Goal: Task Accomplishment & Management: Manage account settings

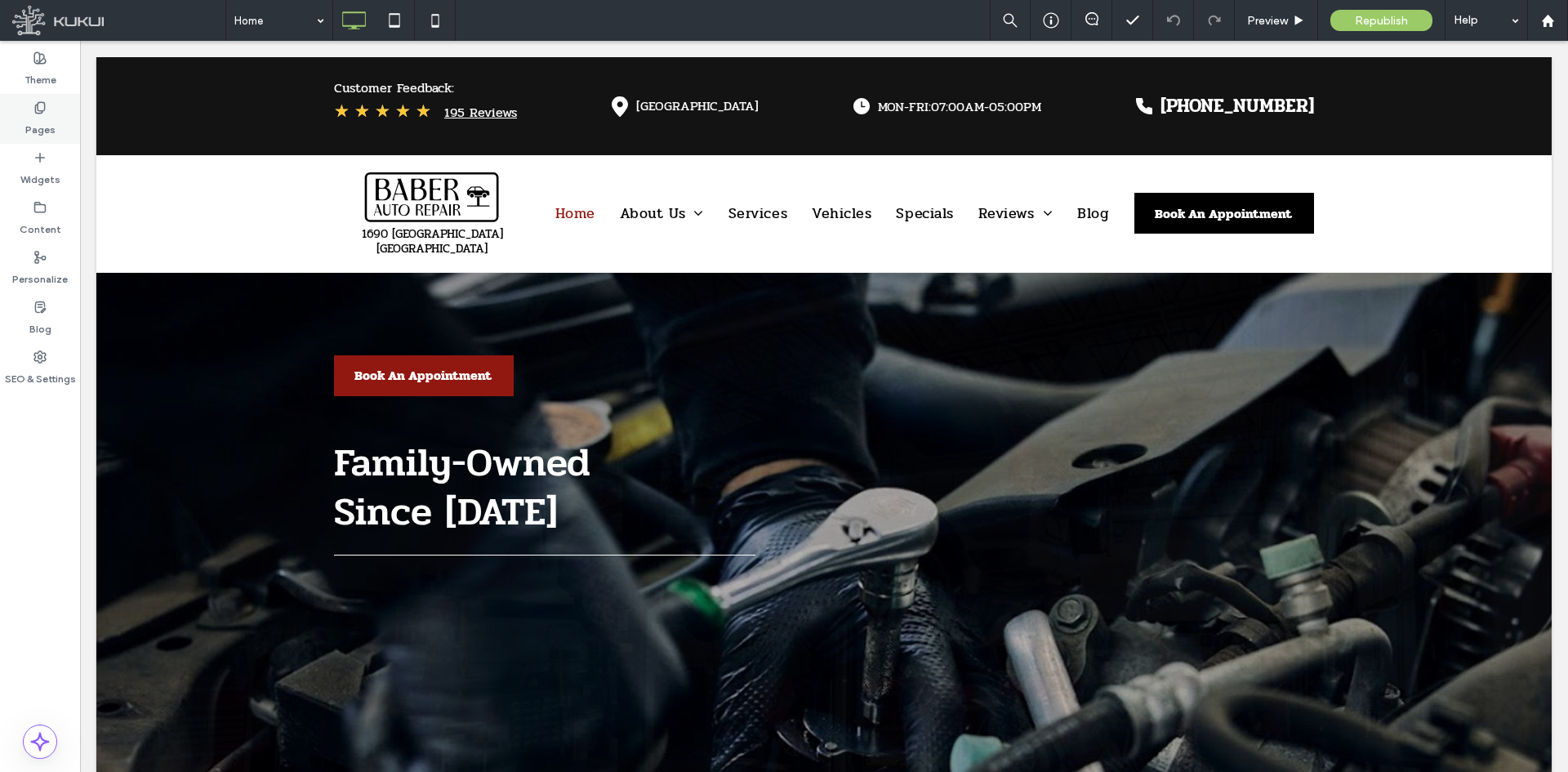
click at [43, 126] on label "Pages" at bounding box center [40, 126] width 30 height 23
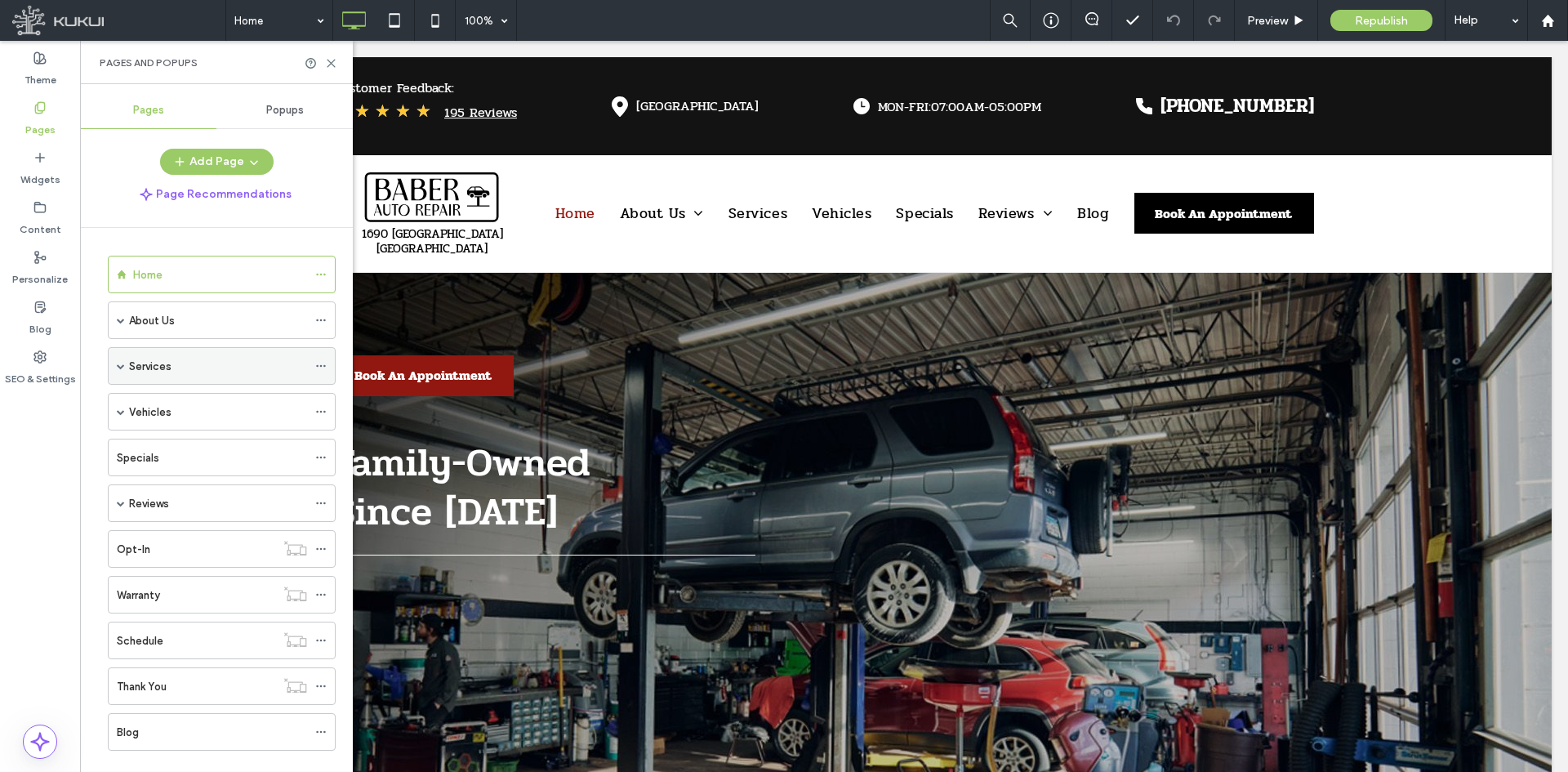
click at [146, 367] on label "Services" at bounding box center [150, 366] width 42 height 28
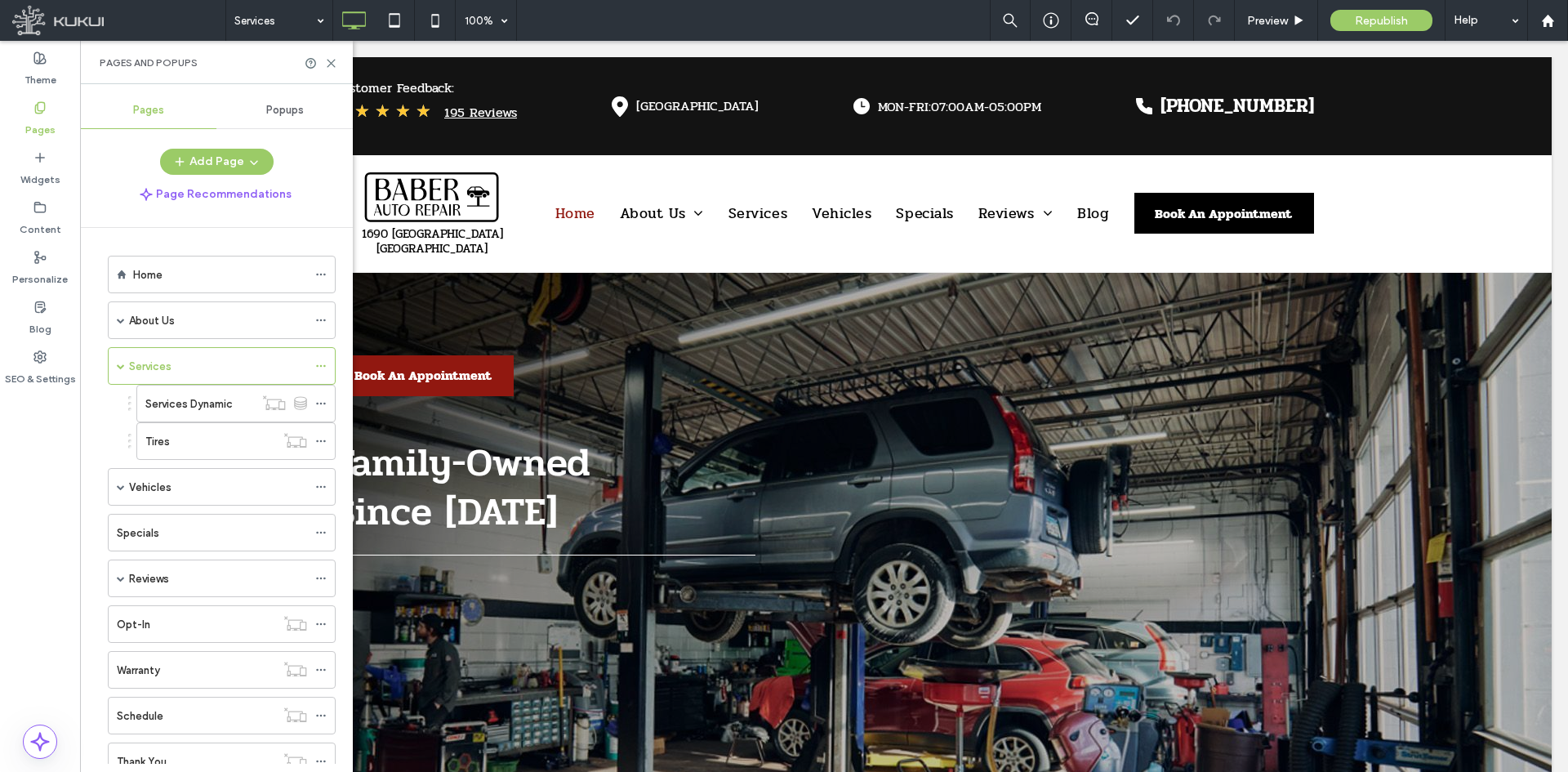
click at [161, 442] on div at bounding box center [784, 386] width 1568 height 772
click at [161, 442] on label "Tires" at bounding box center [157, 441] width 25 height 28
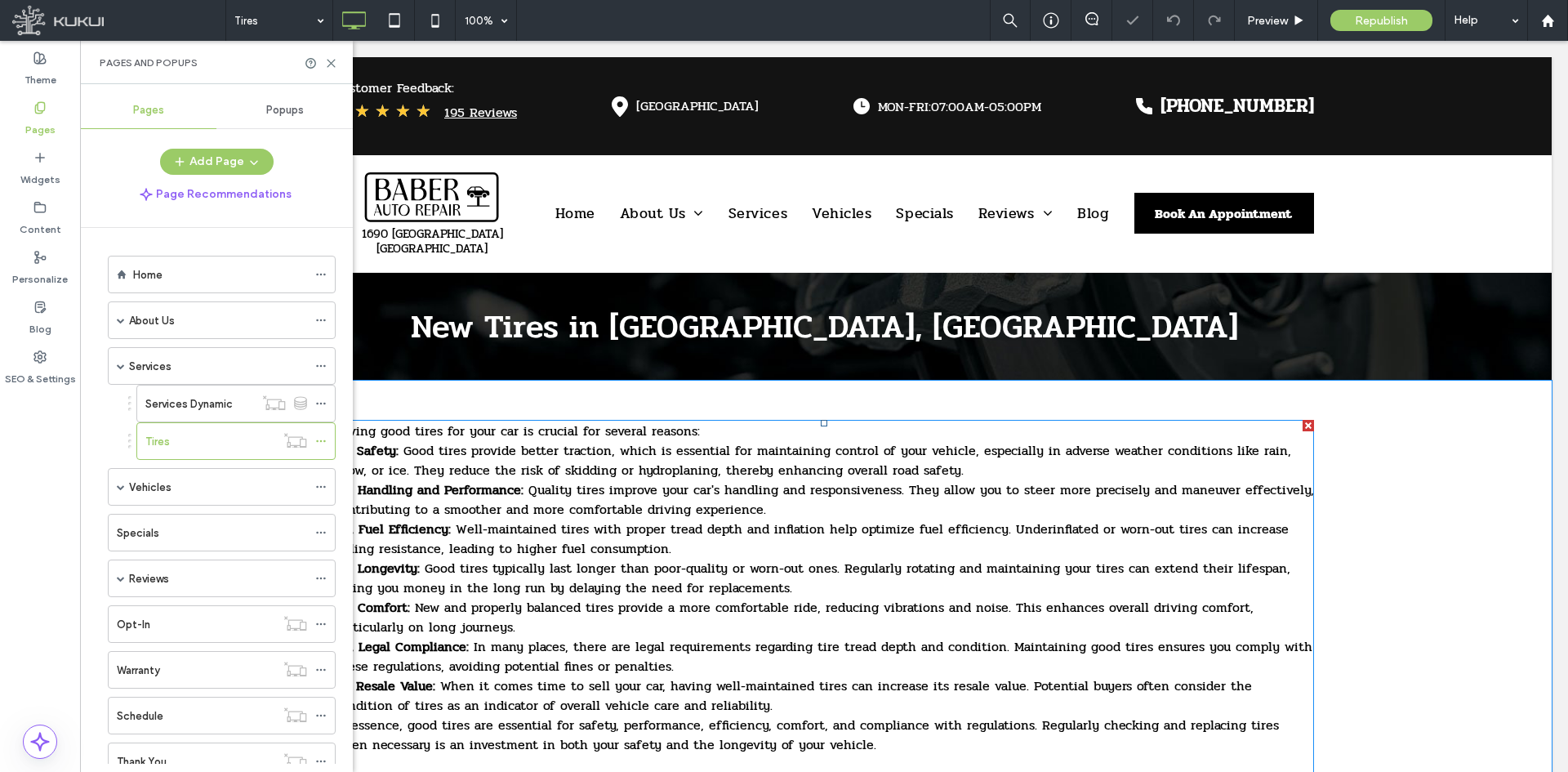
click at [1034, 501] on p "2. Handling and Performance: Quality tires improve your car's handling and resp…" at bounding box center [824, 499] width 980 height 39
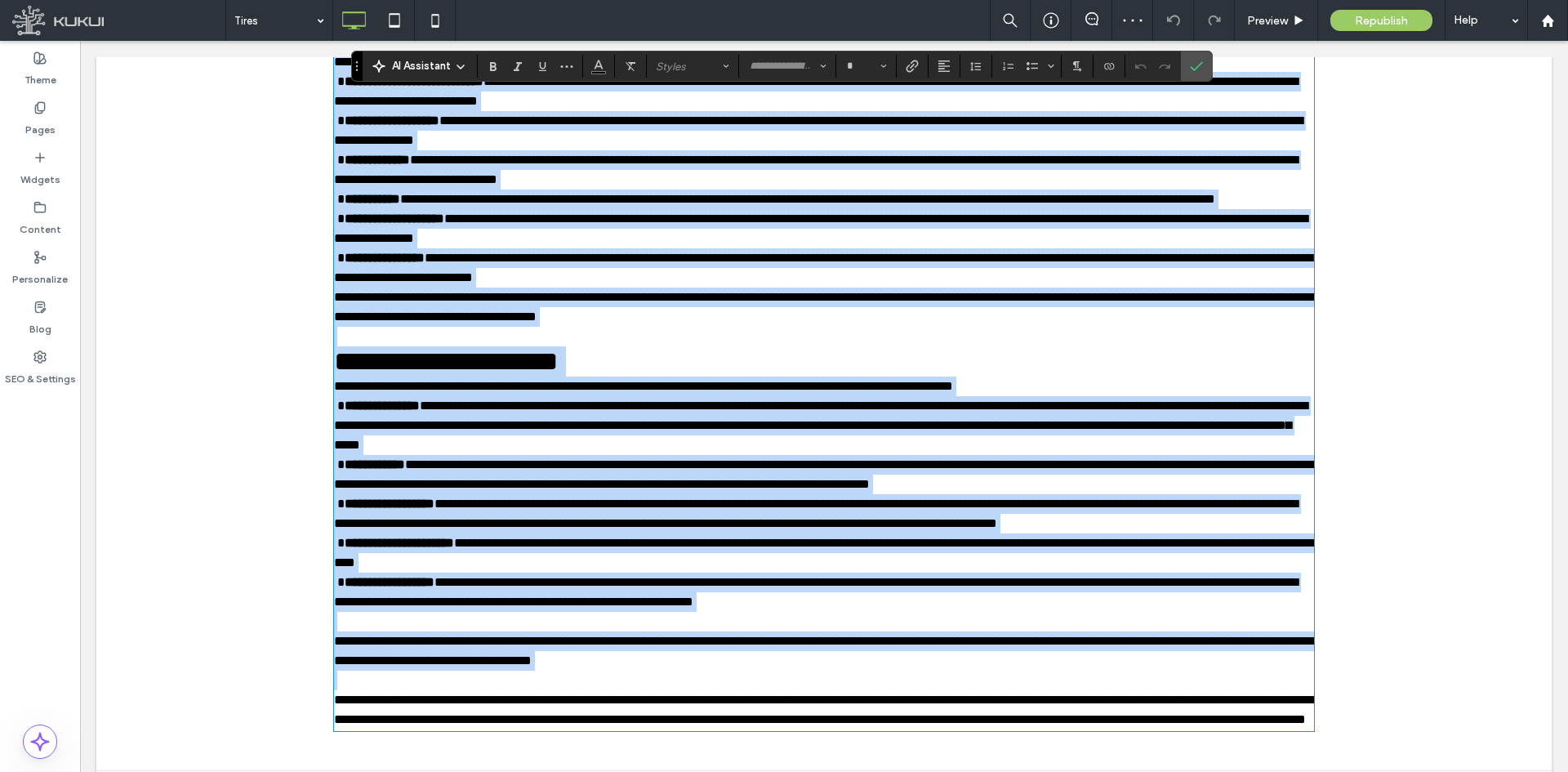
click at [827, 530] on span "**********" at bounding box center [816, 513] width 963 height 32
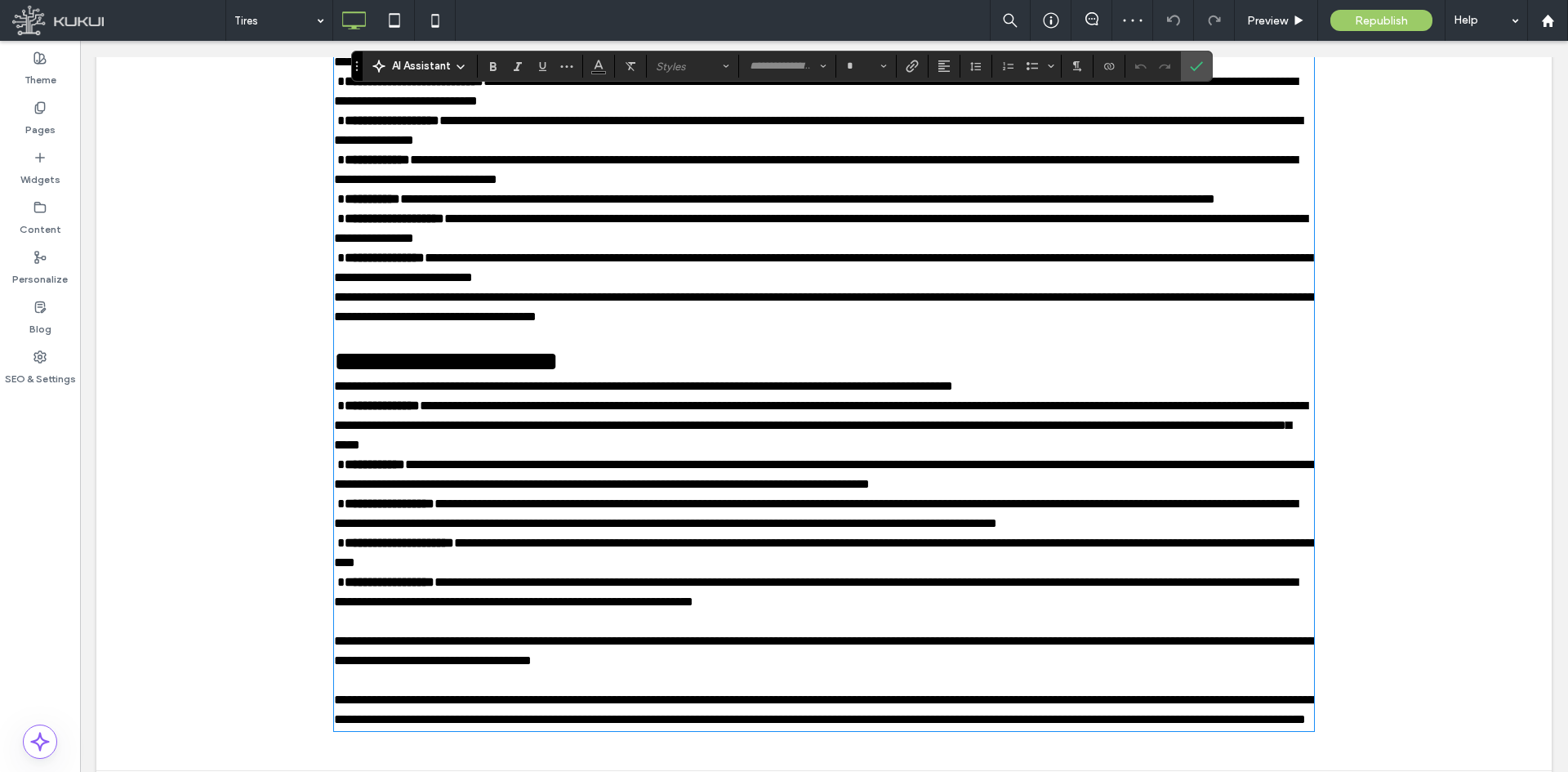
type input "**********"
type input "**"
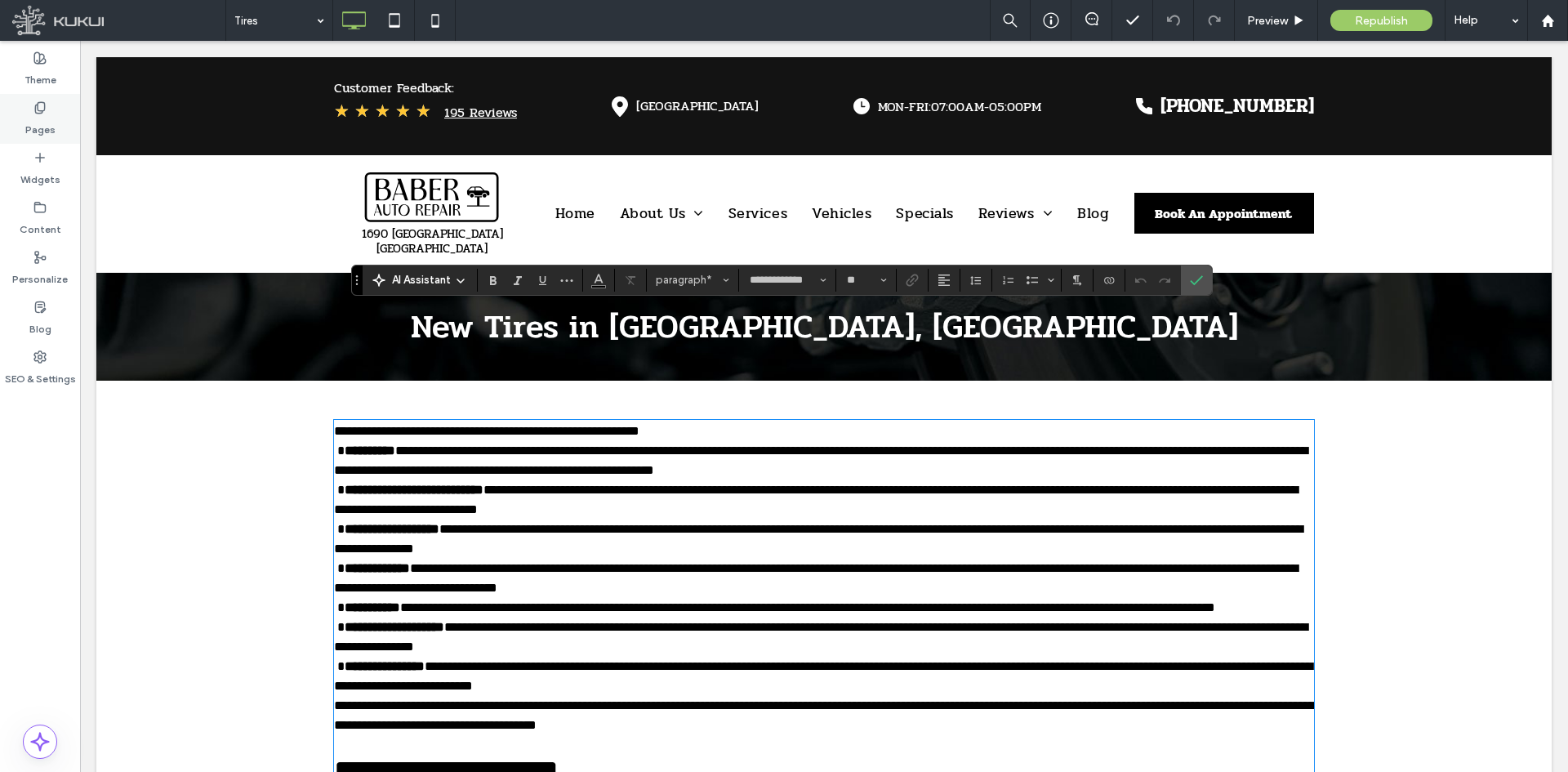
click at [40, 123] on label "Pages" at bounding box center [40, 126] width 30 height 23
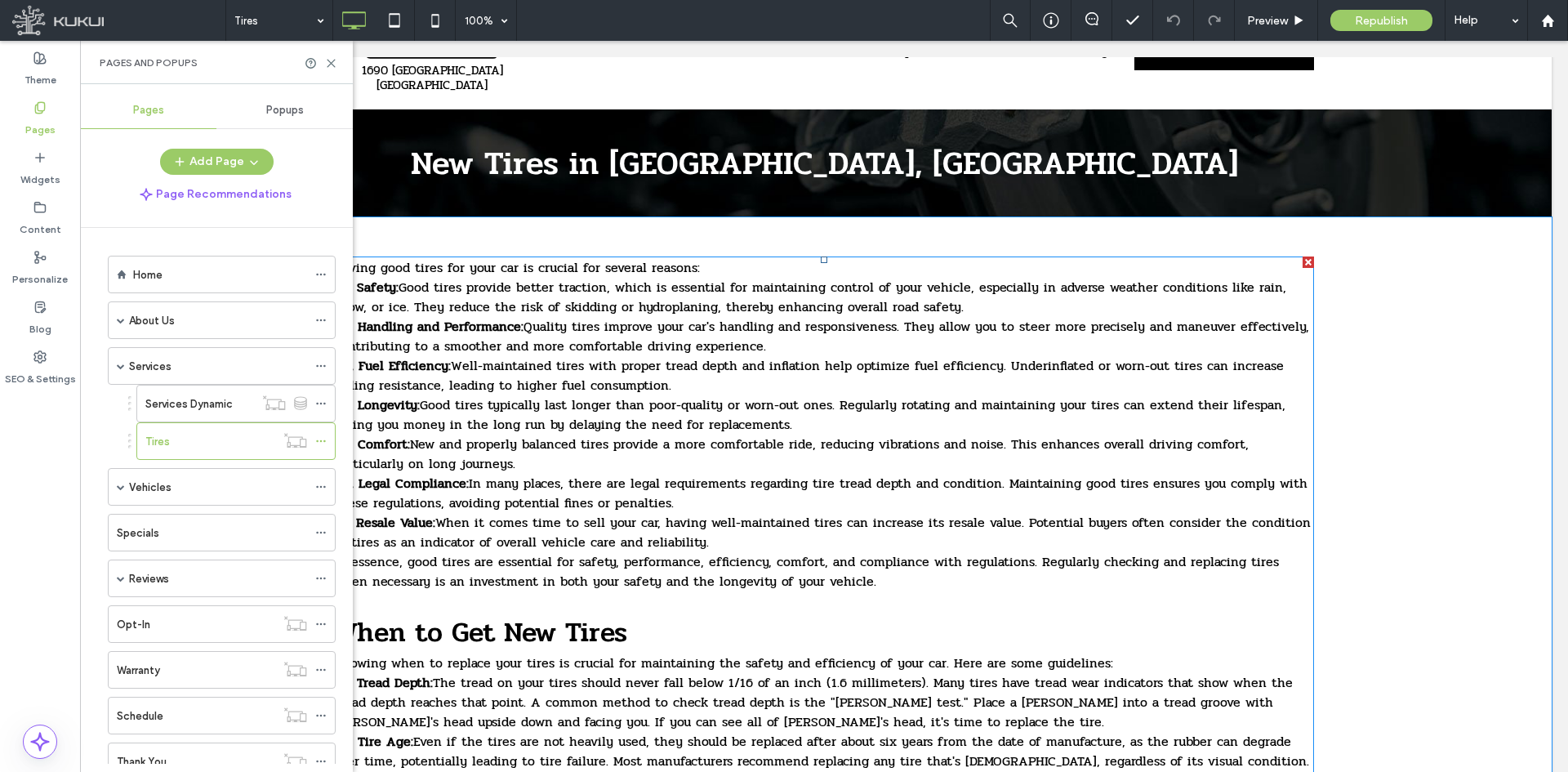
click at [879, 498] on p "6. Legal Compliance: In many places, there are legal requirements regarding tir…" at bounding box center [824, 493] width 980 height 39
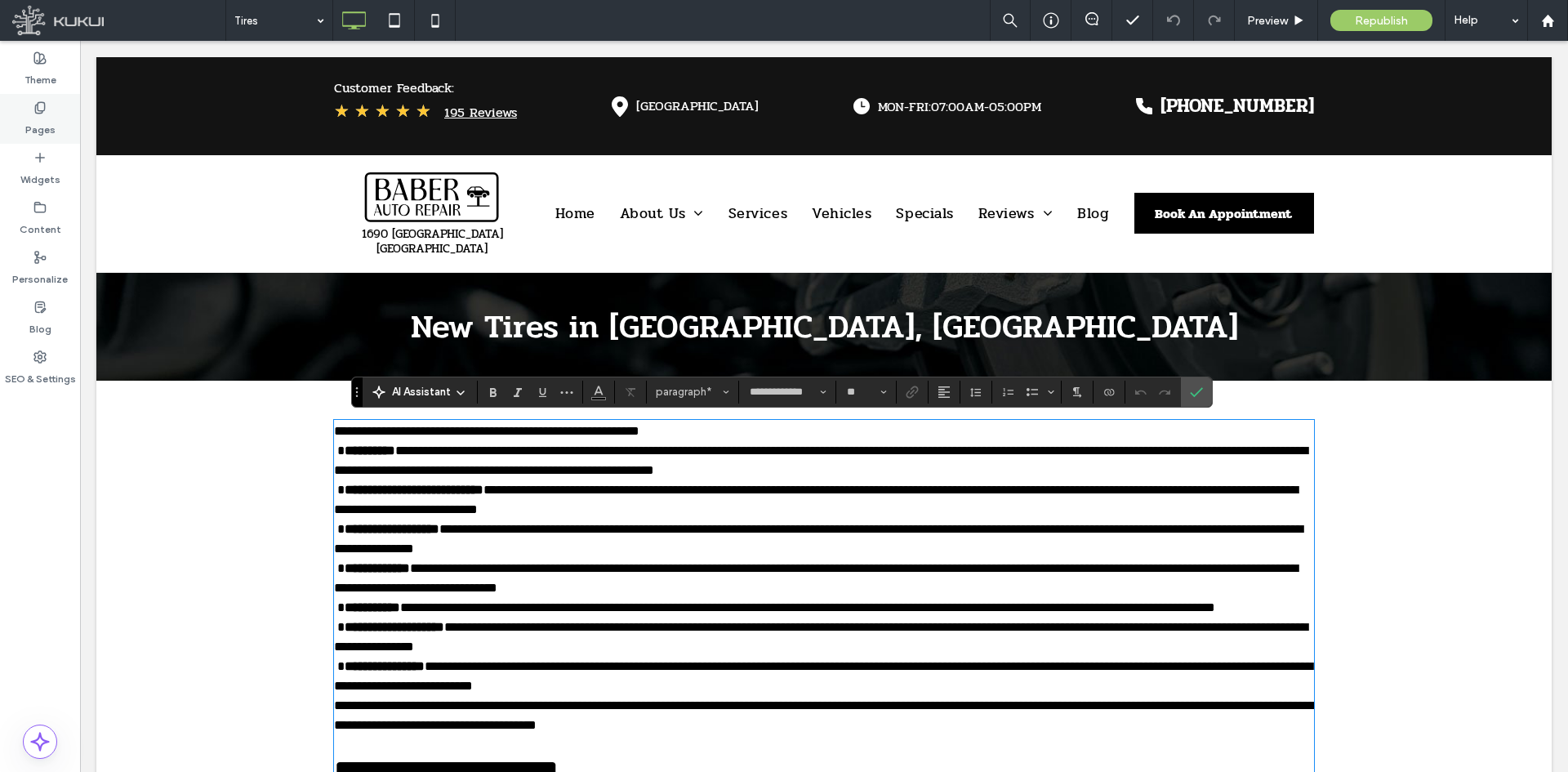
click at [30, 117] on label "Pages" at bounding box center [40, 126] width 30 height 23
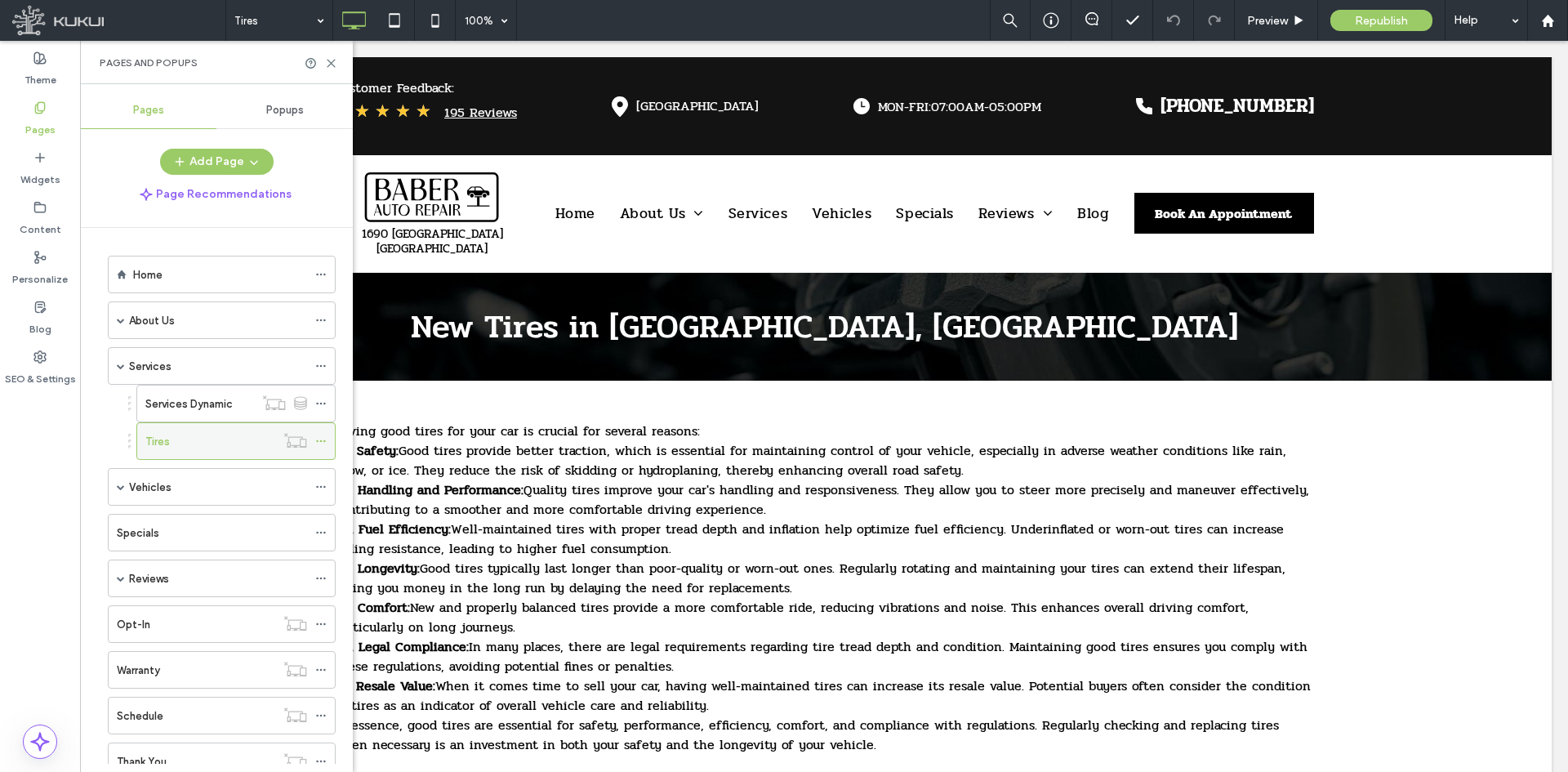
click at [231, 434] on div "Tires" at bounding box center [210, 442] width 130 height 17
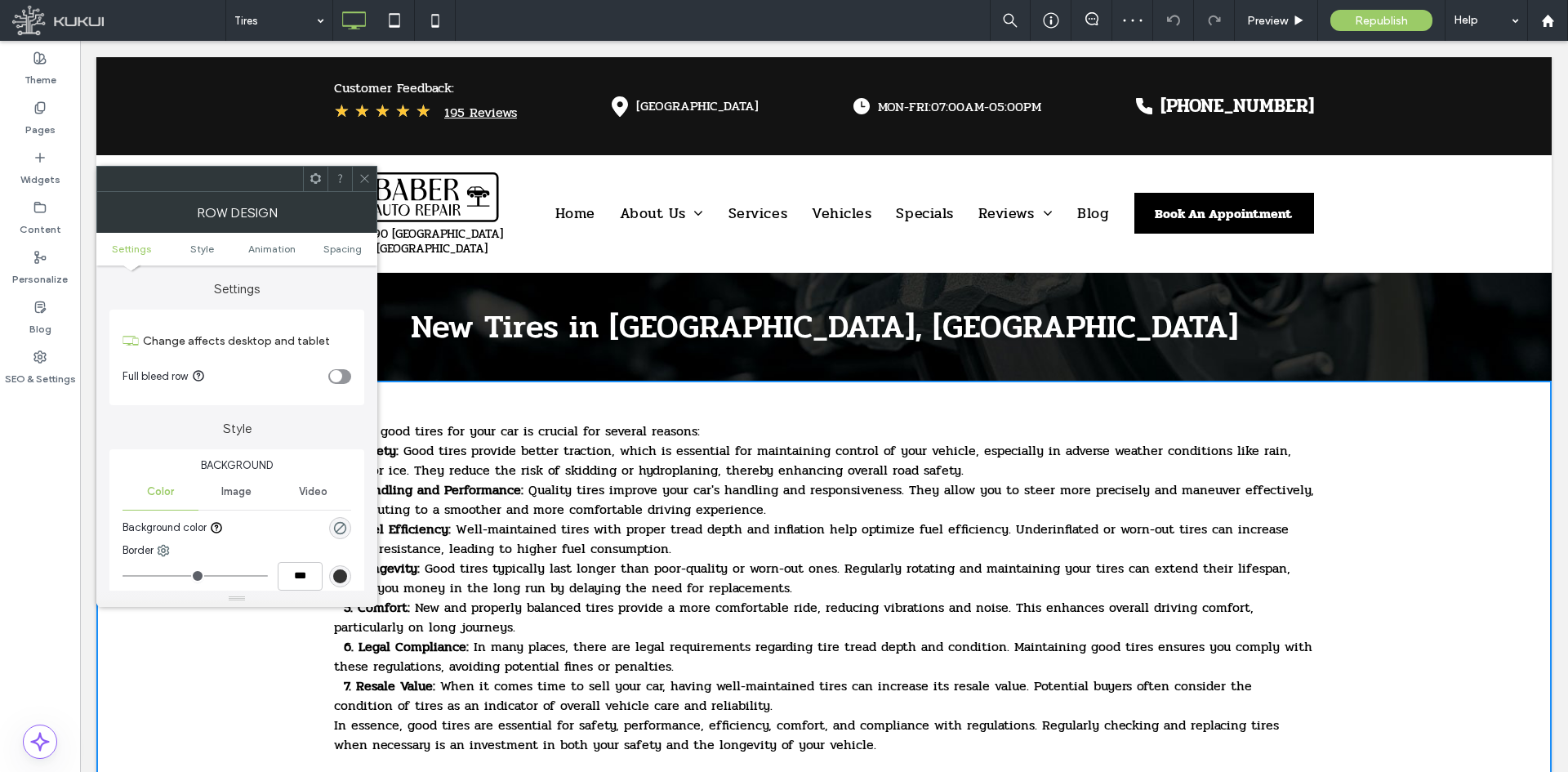
click at [362, 185] on span at bounding box center [364, 179] width 12 height 25
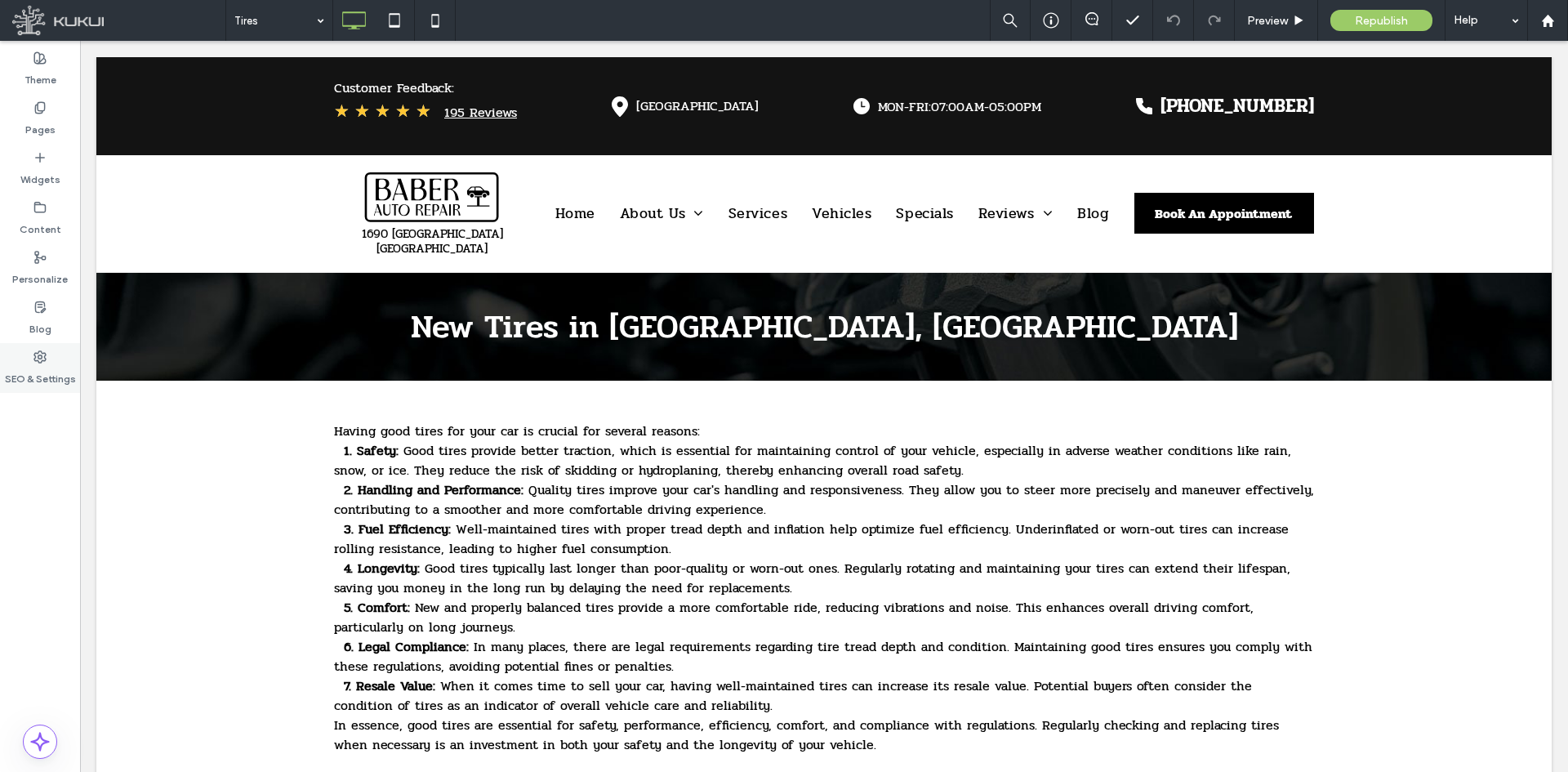
click at [40, 375] on label "SEO & Settings" at bounding box center [39, 375] width 71 height 23
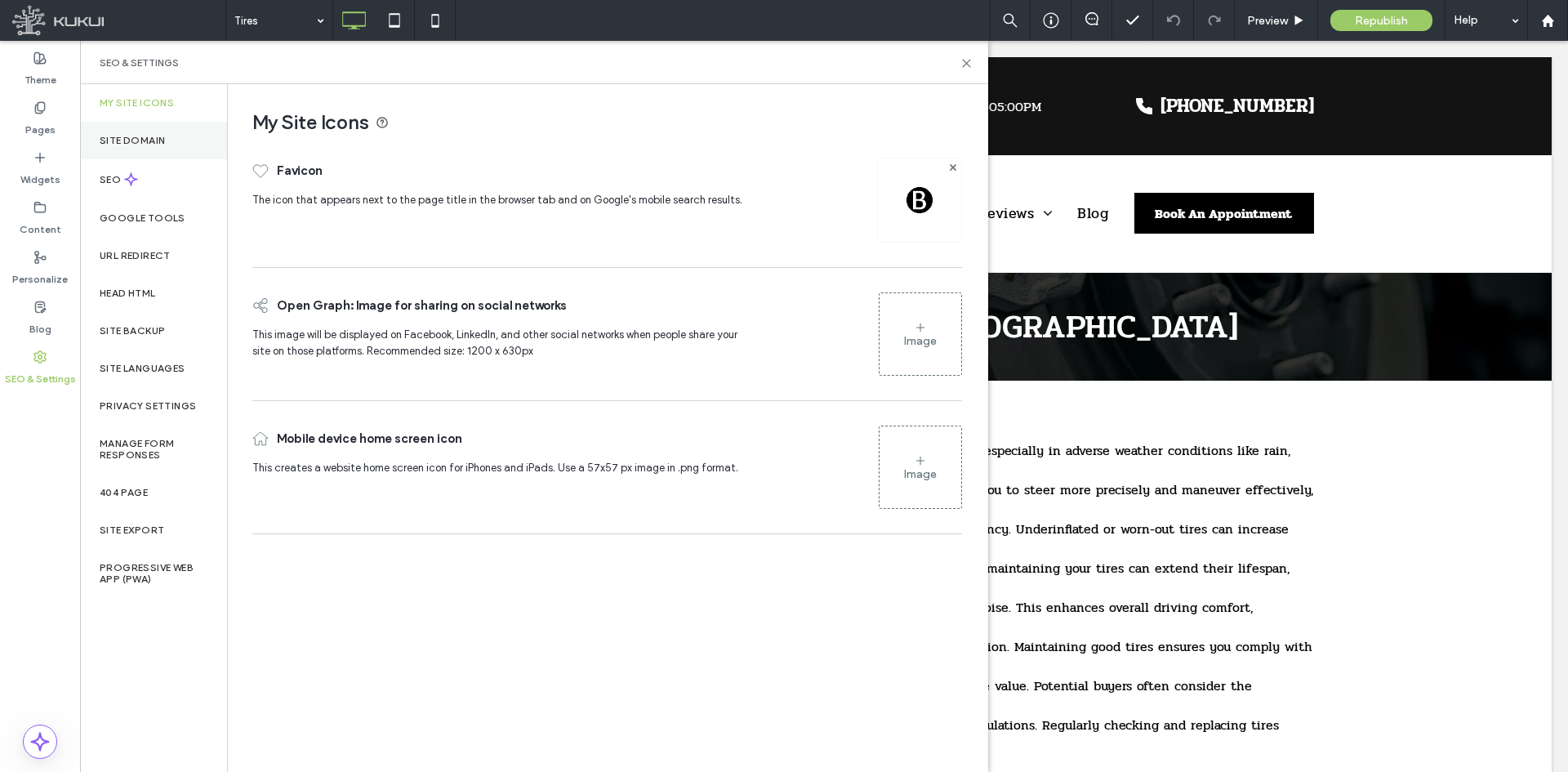
click at [171, 140] on div "Site Domain" at bounding box center [153, 140] width 147 height 38
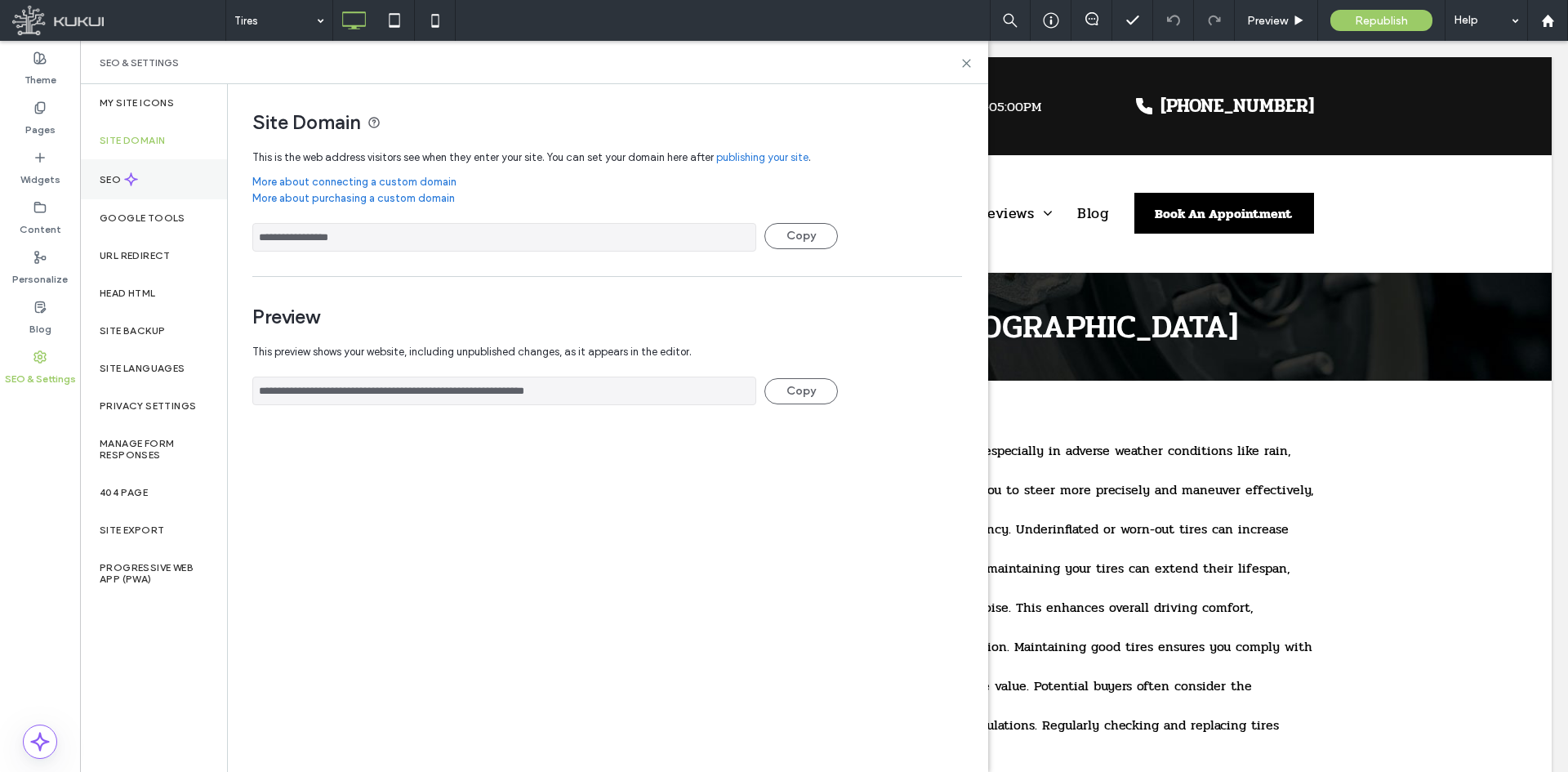
click at [165, 185] on div "SEO" at bounding box center [153, 180] width 147 height 40
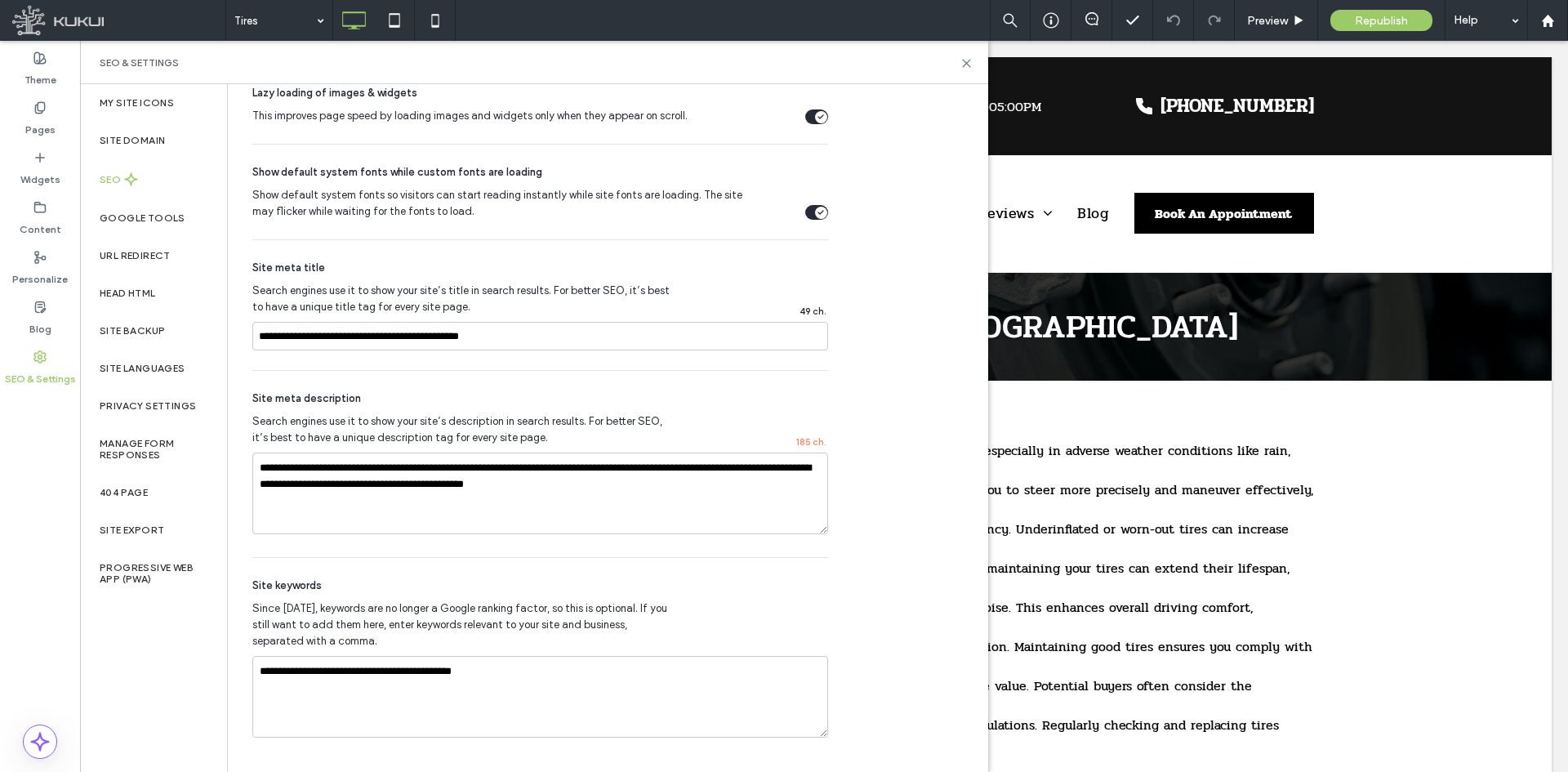
scroll to position [567, 0]
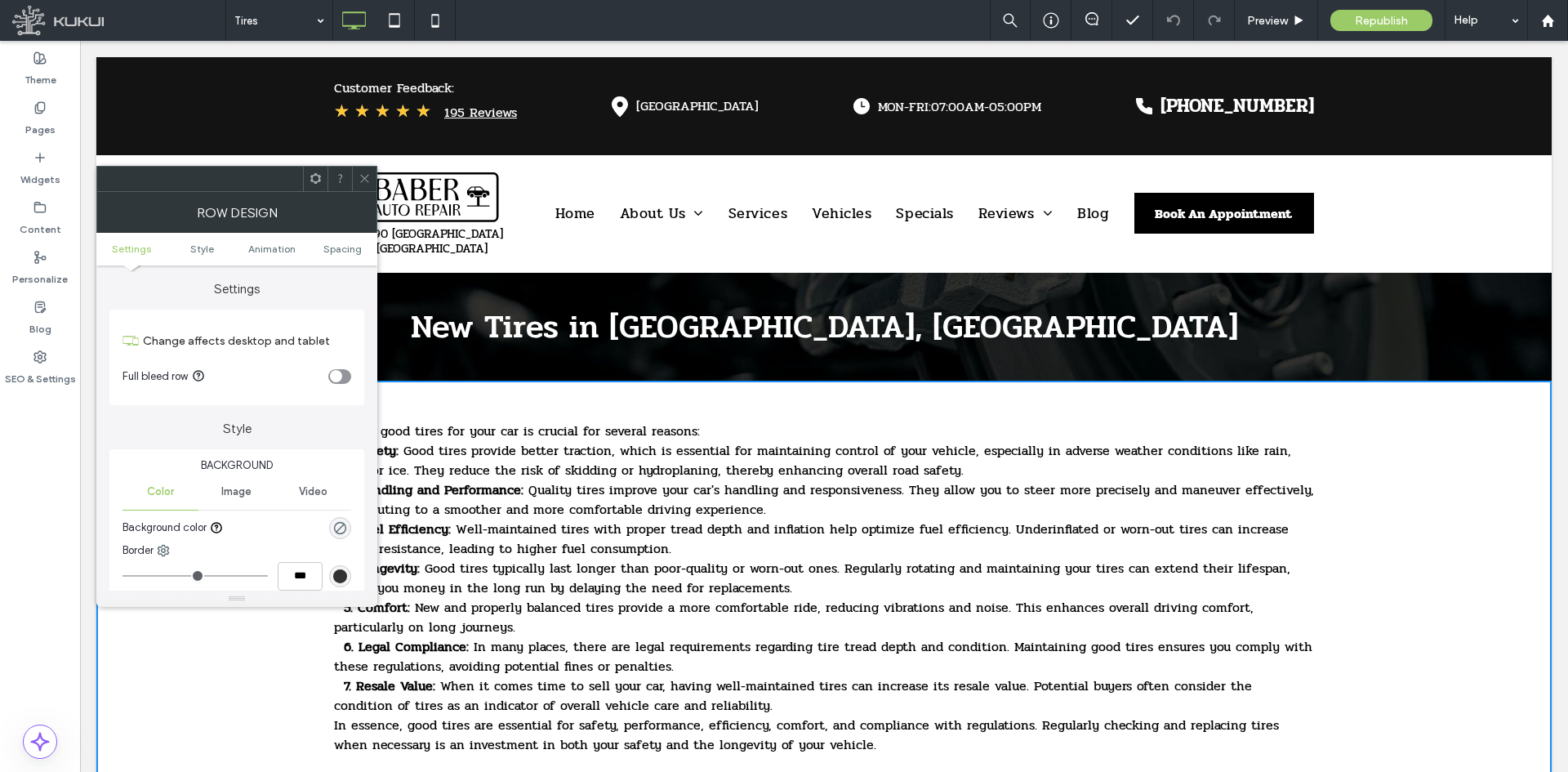
click at [1459, 294] on div "New Tires in [GEOGRAPHIC_DATA], [GEOGRAPHIC_DATA] Click To Paste Row + Add Sect…" at bounding box center [824, 326] width 1455 height 107
